Goal: Information Seeking & Learning: Find specific fact

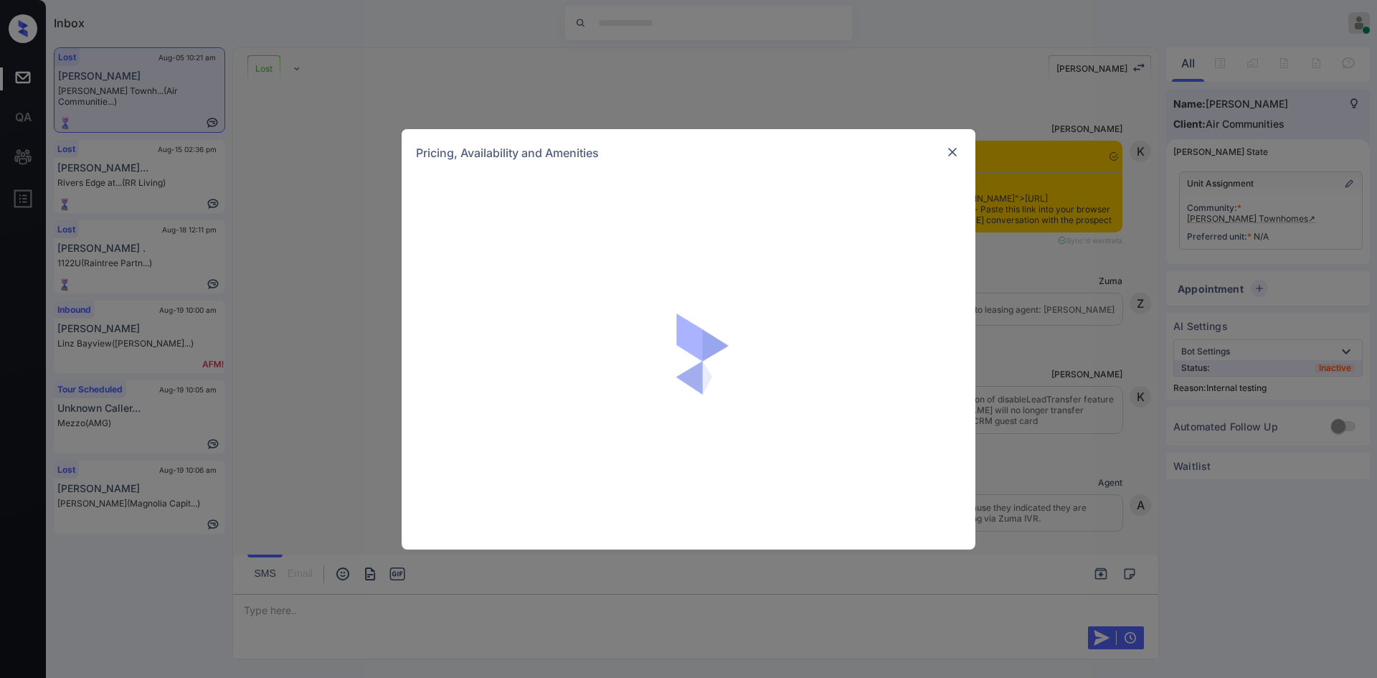
scroll to position [9346, 0]
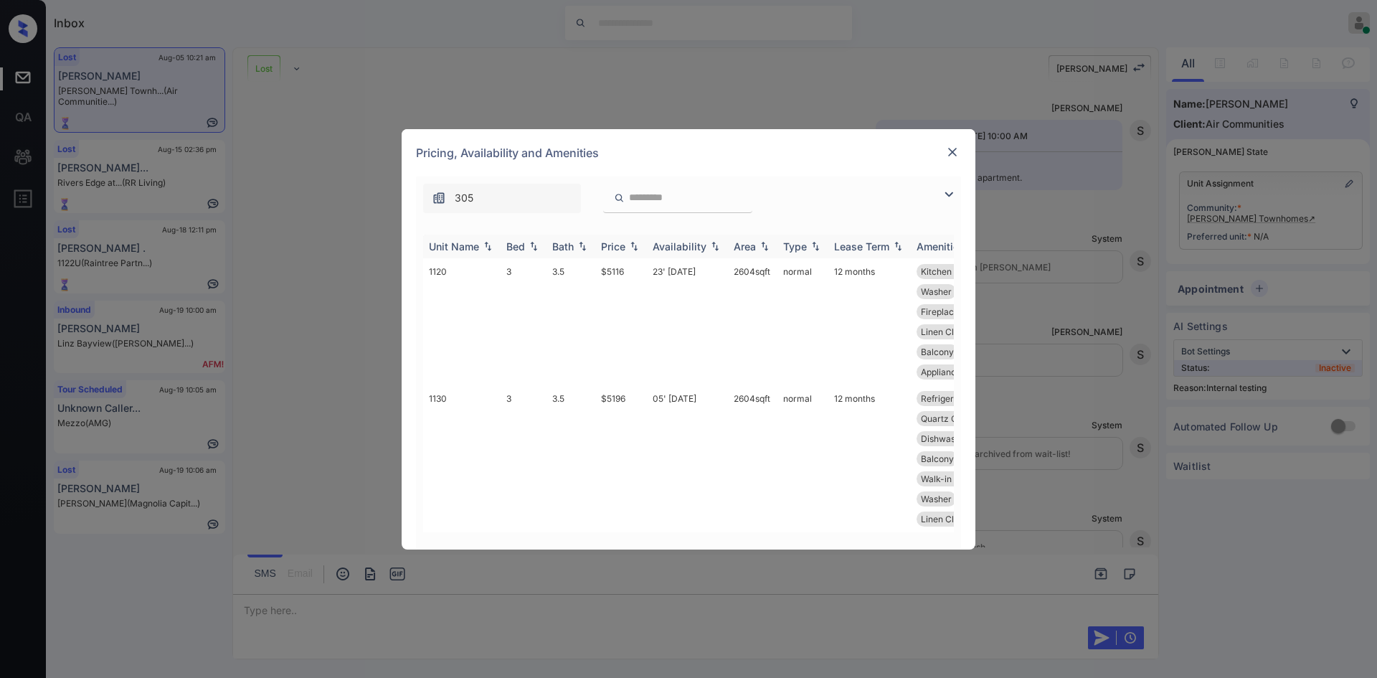
click at [618, 243] on div "Price" at bounding box center [613, 246] width 24 height 12
click at [953, 154] on img at bounding box center [953, 152] width 14 height 14
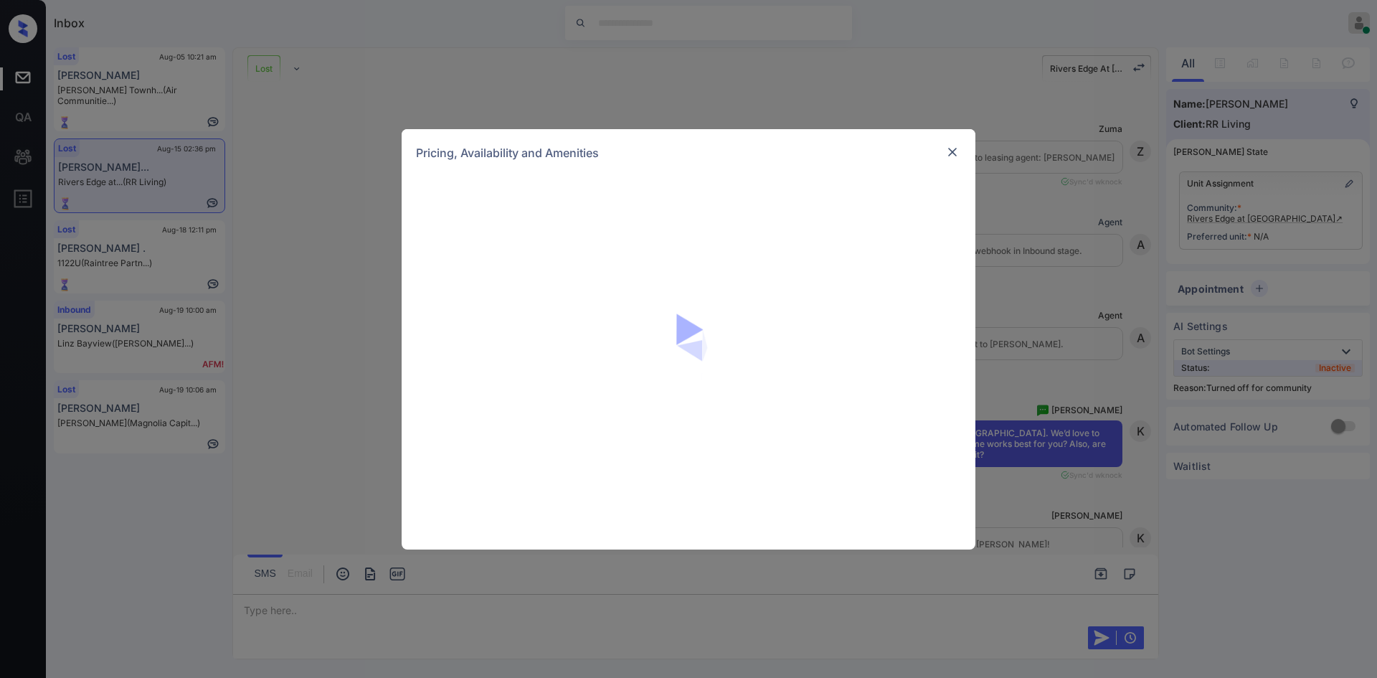
scroll to position [1377, 0]
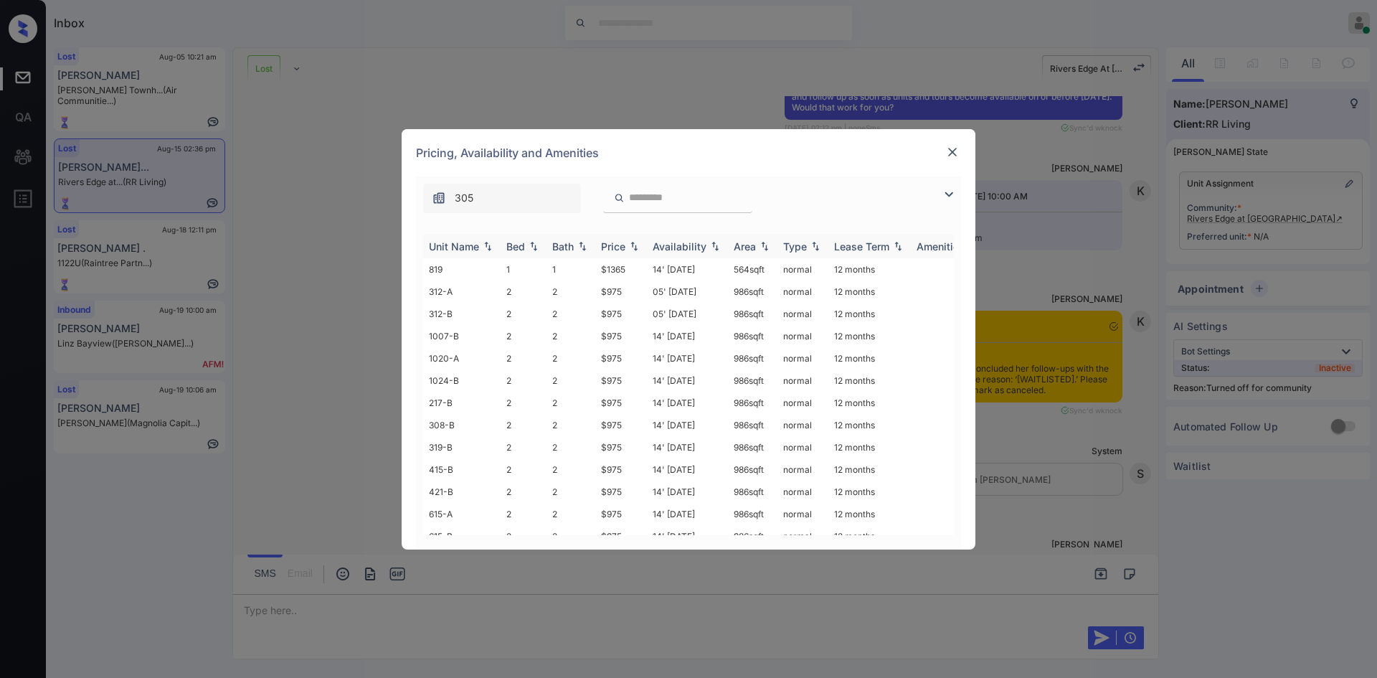
click at [627, 248] on img at bounding box center [634, 246] width 14 height 10
click at [627, 248] on img at bounding box center [634, 246] width 14 height 11
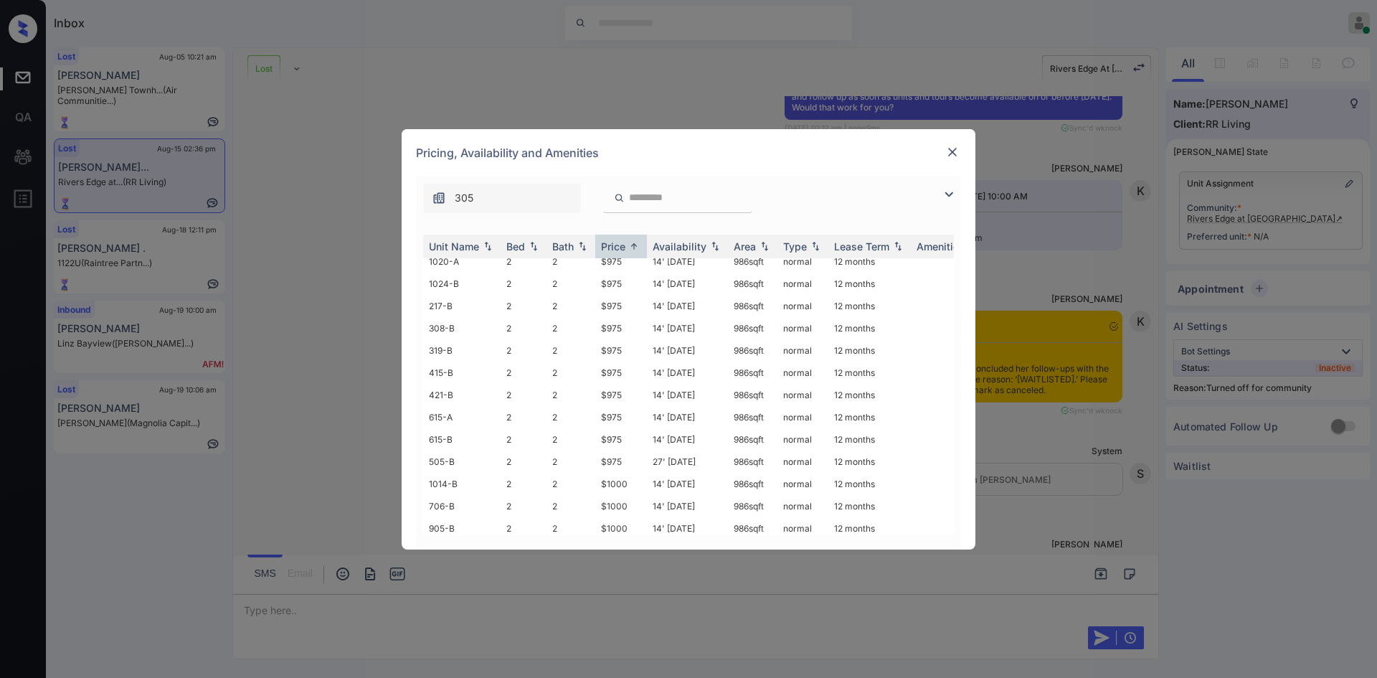
scroll to position [1424, 0]
click at [621, 513] on td "$1365" at bounding box center [621, 524] width 52 height 22
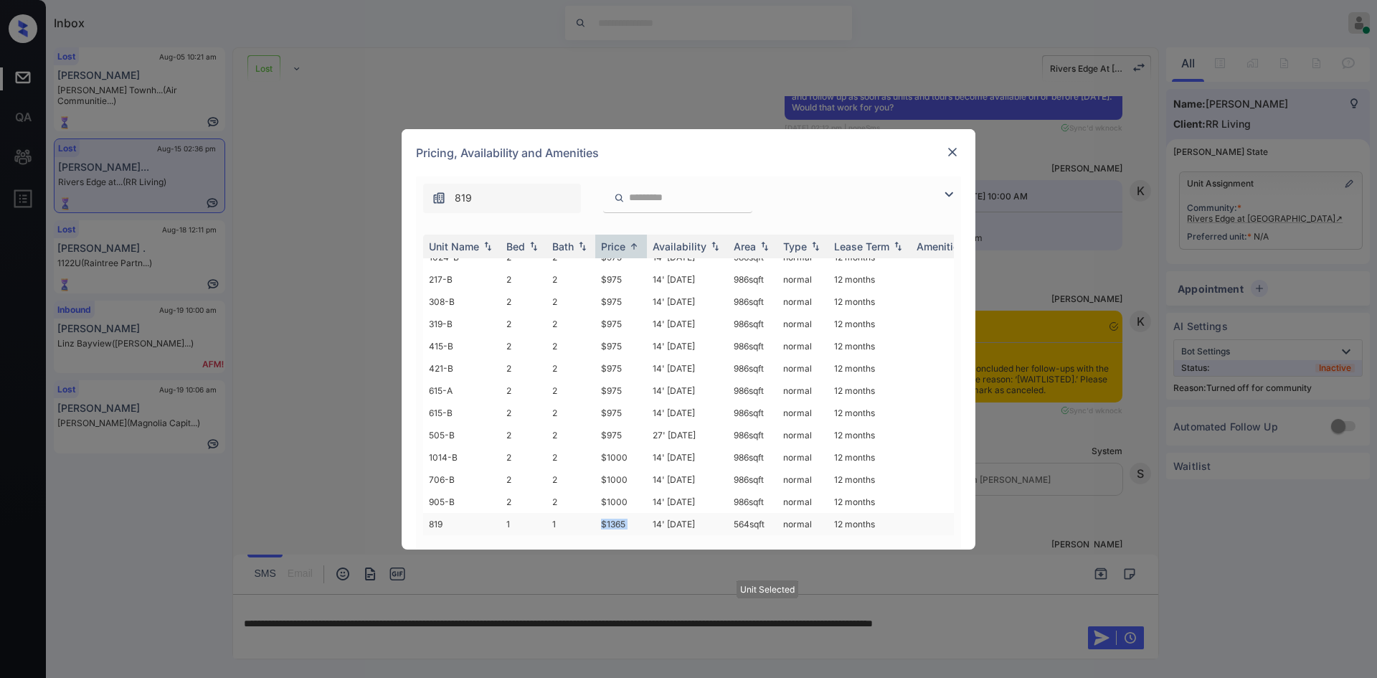
click at [621, 513] on td "$1365" at bounding box center [621, 524] width 52 height 22
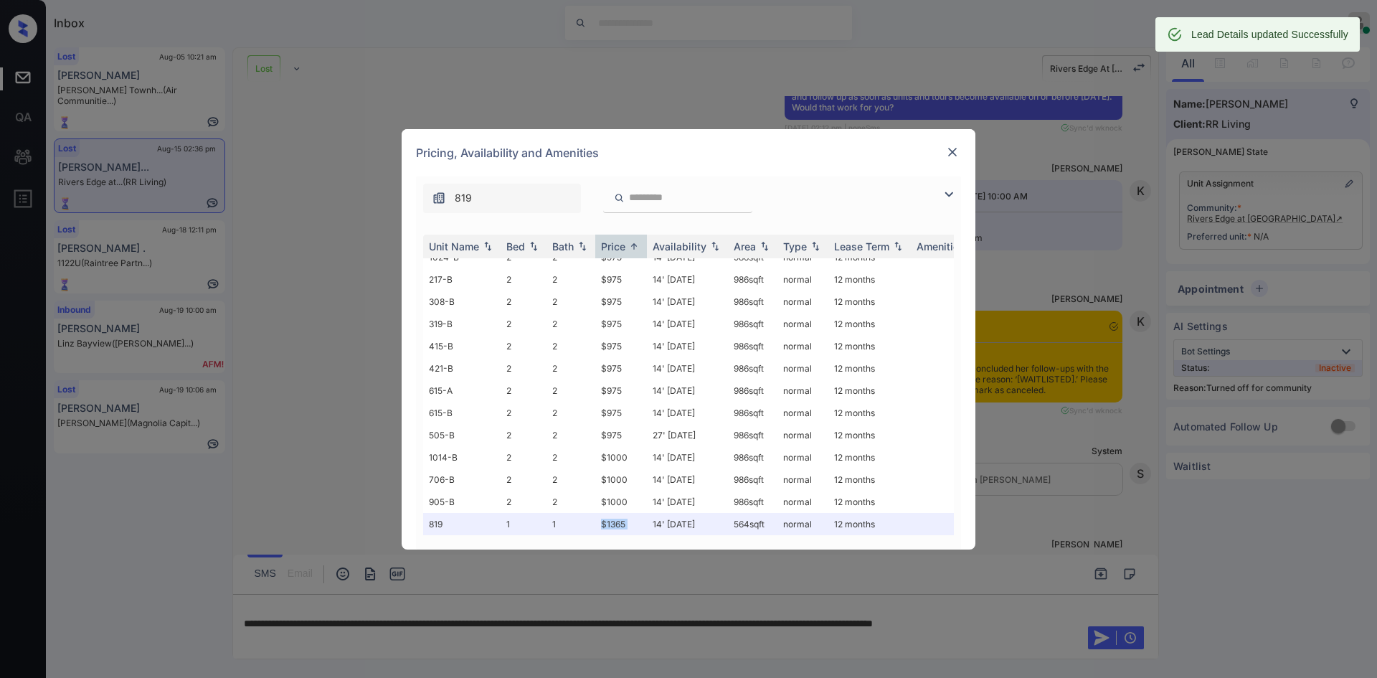
click at [958, 146] on img at bounding box center [953, 152] width 14 height 14
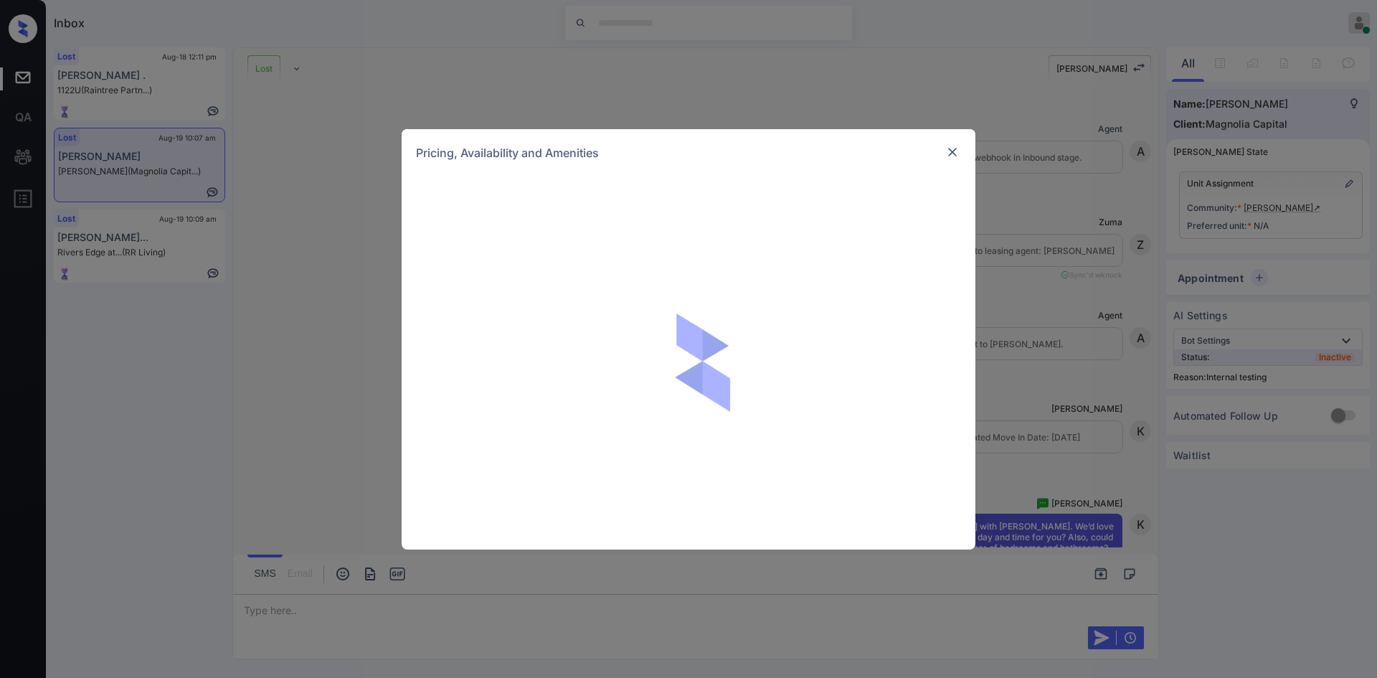
scroll to position [4032, 0]
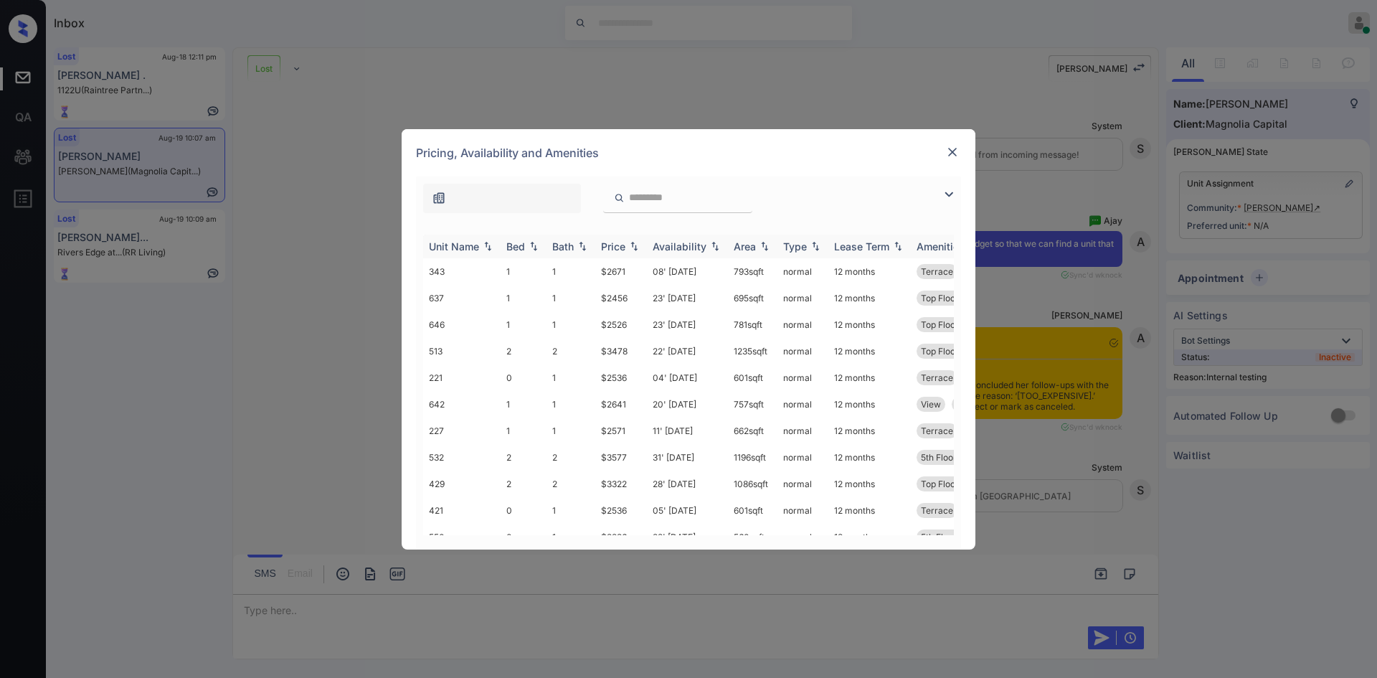
click at [618, 238] on th "Price" at bounding box center [621, 247] width 52 height 24
click at [953, 153] on img at bounding box center [953, 152] width 14 height 14
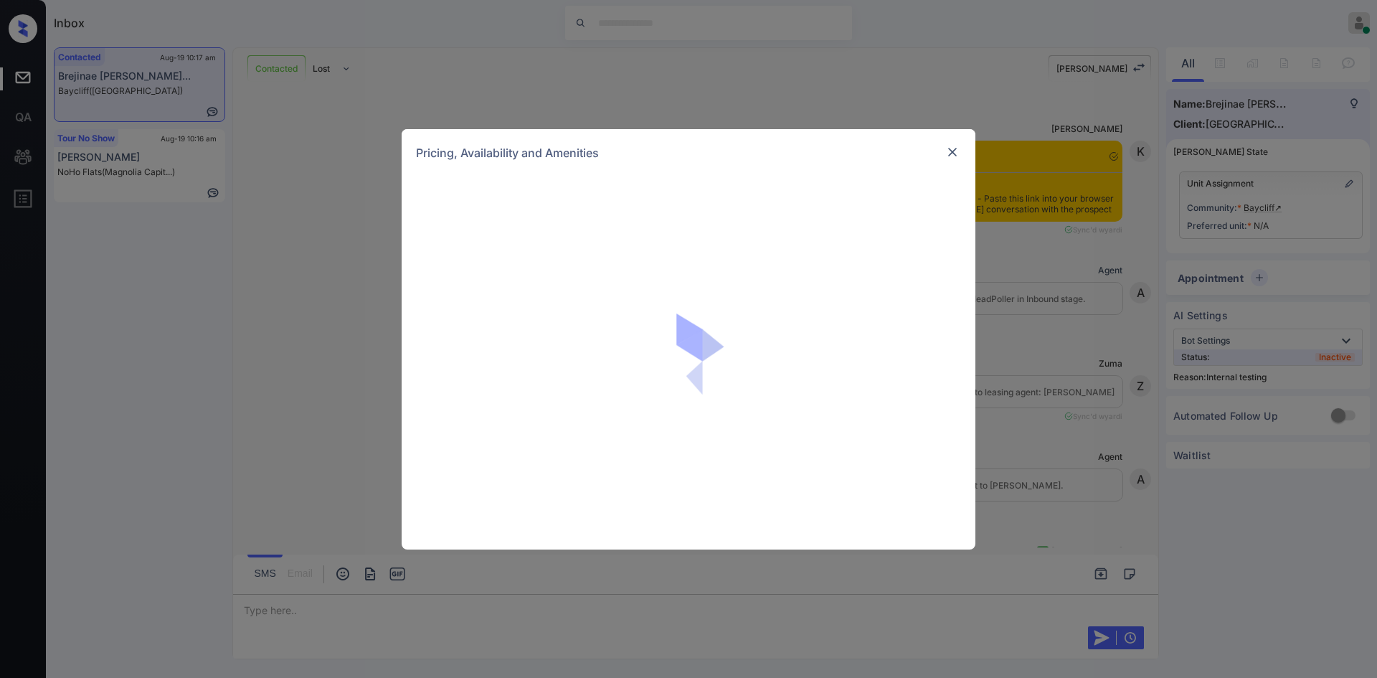
scroll to position [2223, 0]
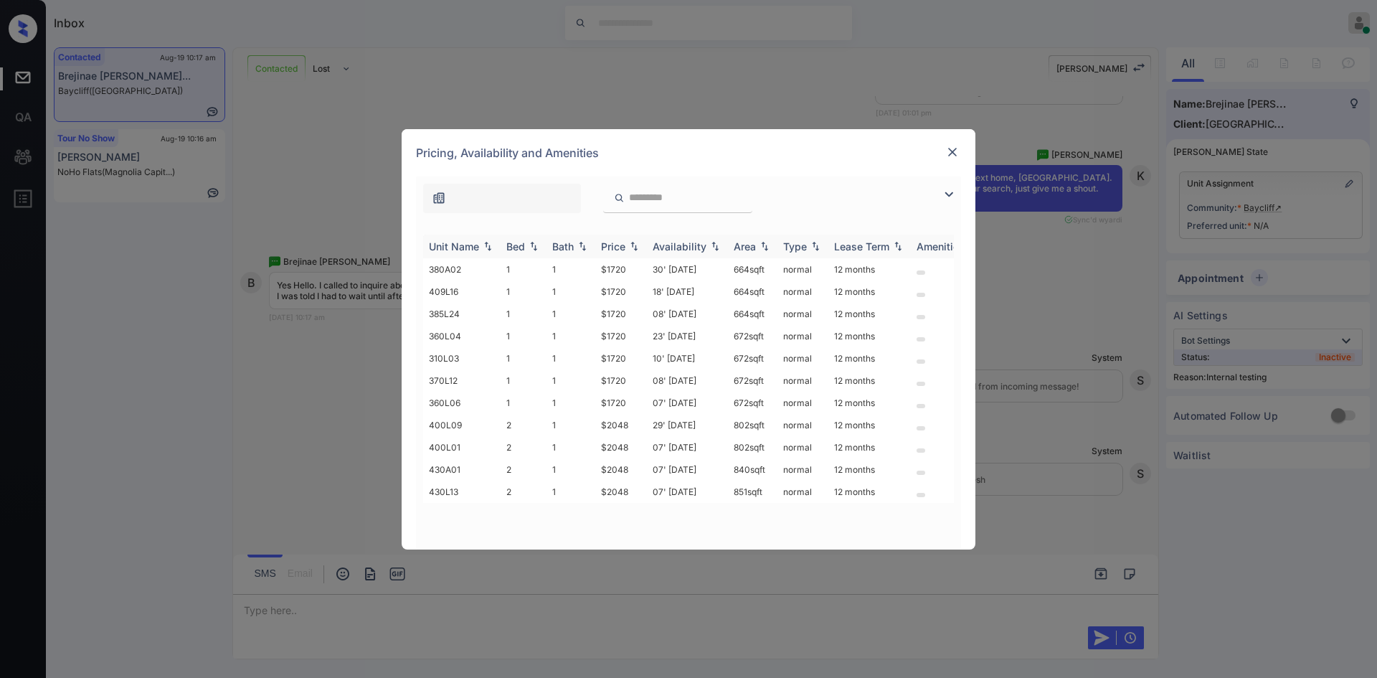
click at [615, 240] on div "Price" at bounding box center [613, 246] width 24 height 12
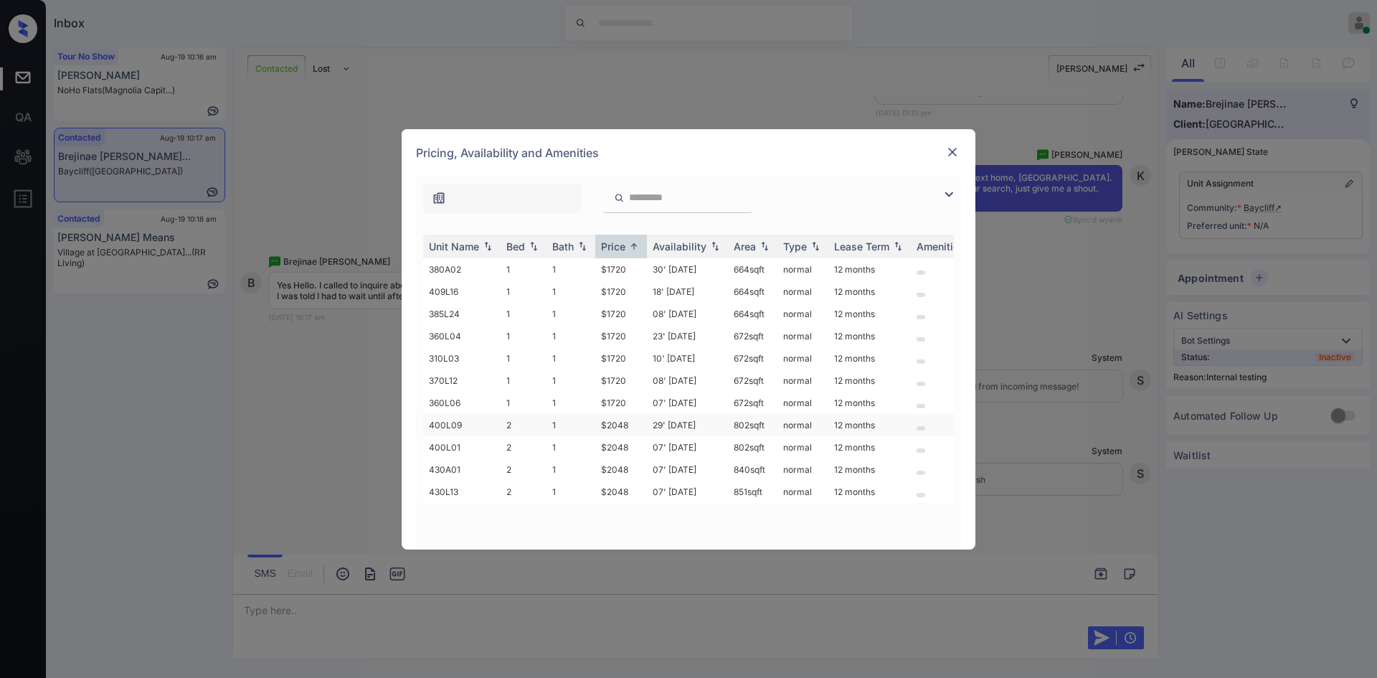
click at [620, 426] on td "$2048" at bounding box center [621, 425] width 52 height 22
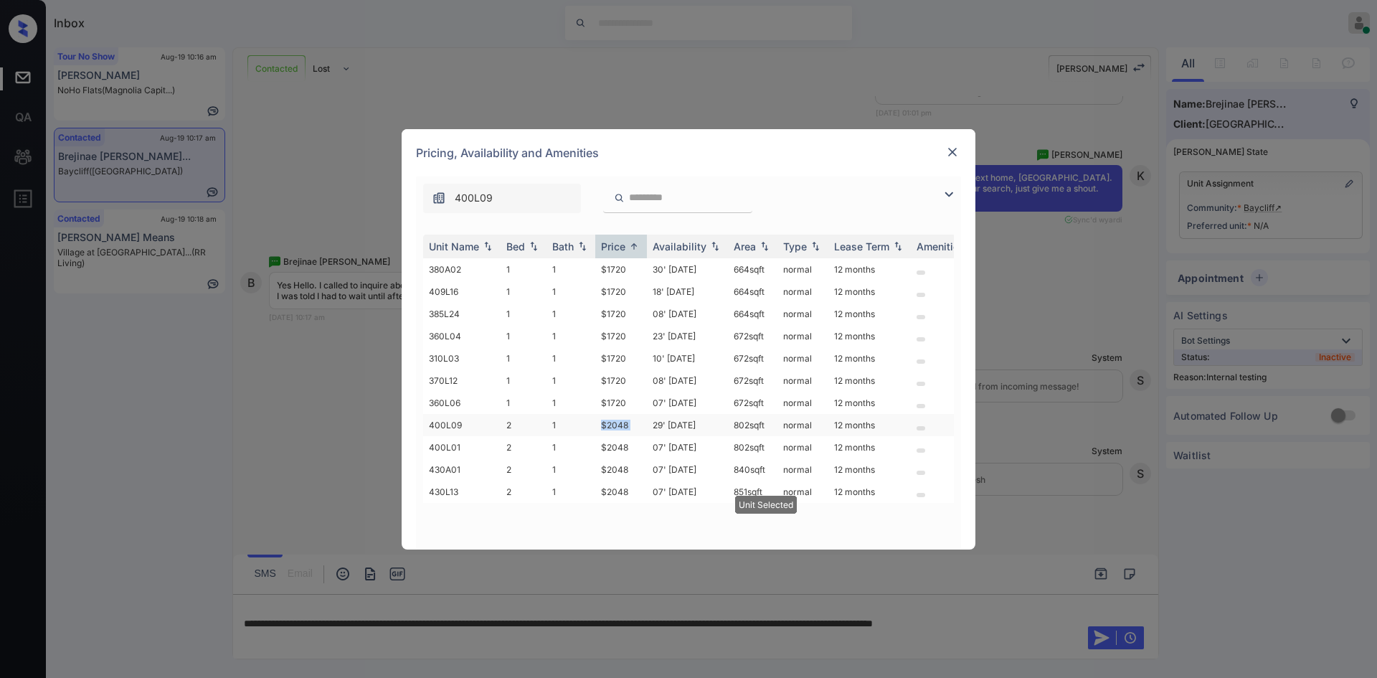
click at [620, 426] on td "$2048" at bounding box center [621, 425] width 52 height 22
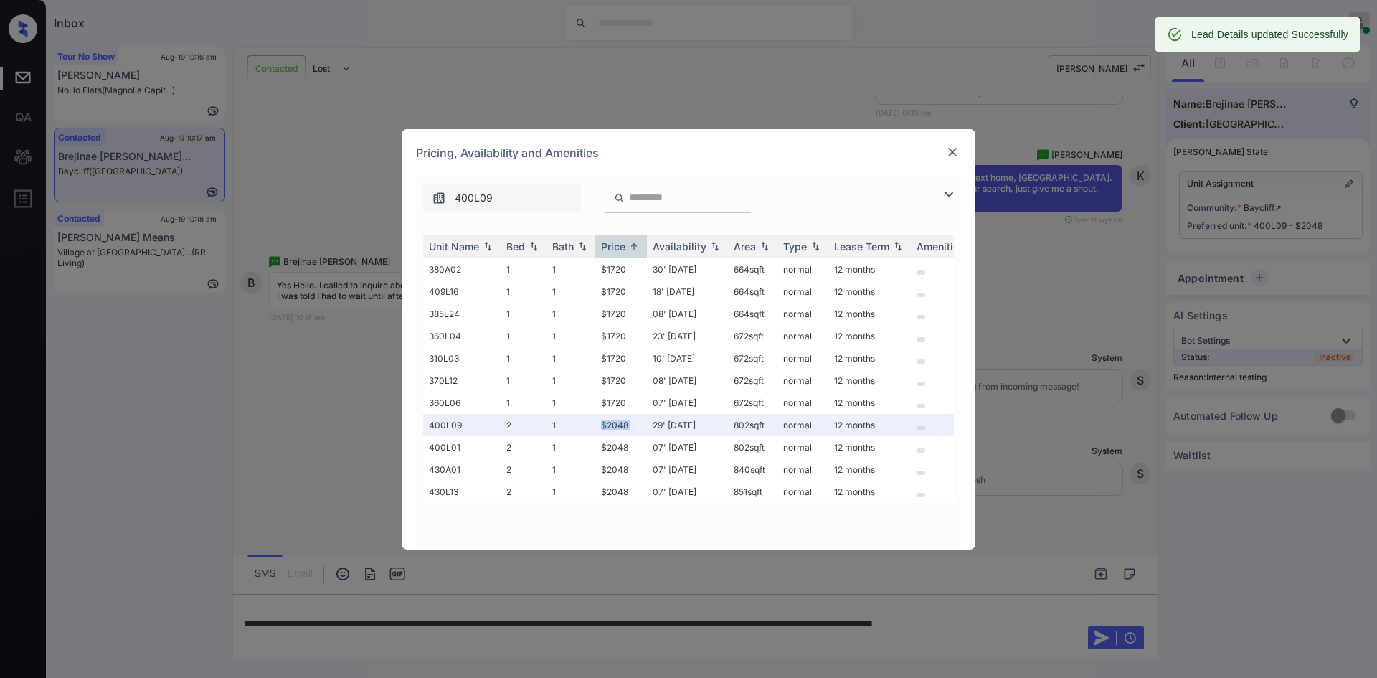
click at [953, 147] on img at bounding box center [953, 152] width 14 height 14
